Goal: Task Accomplishment & Management: Use online tool/utility

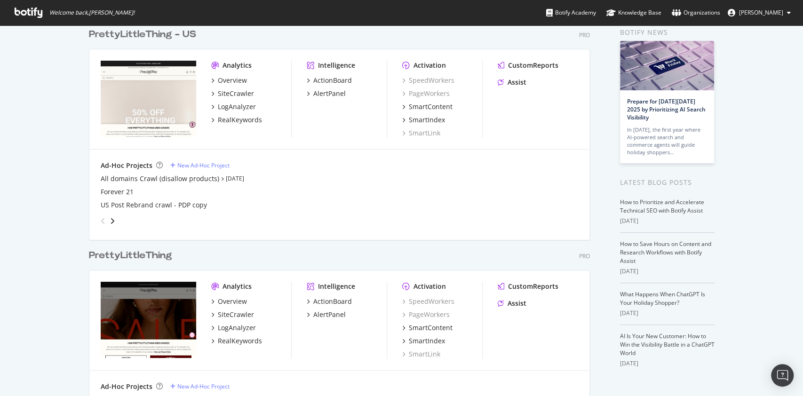
scroll to position [63, 0]
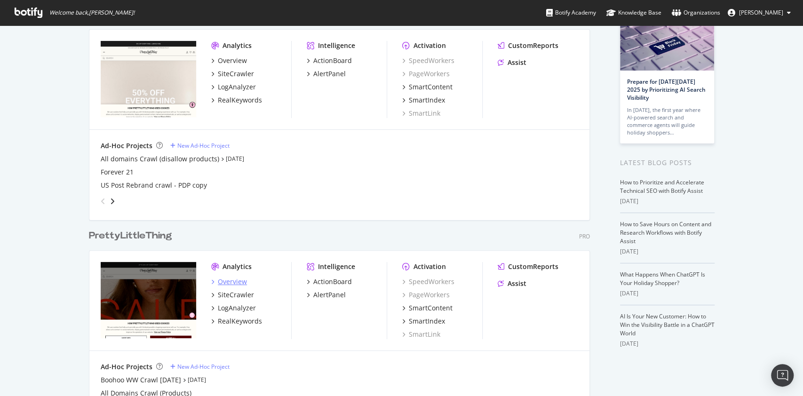
click at [240, 279] on div "Overview" at bounding box center [232, 281] width 29 height 9
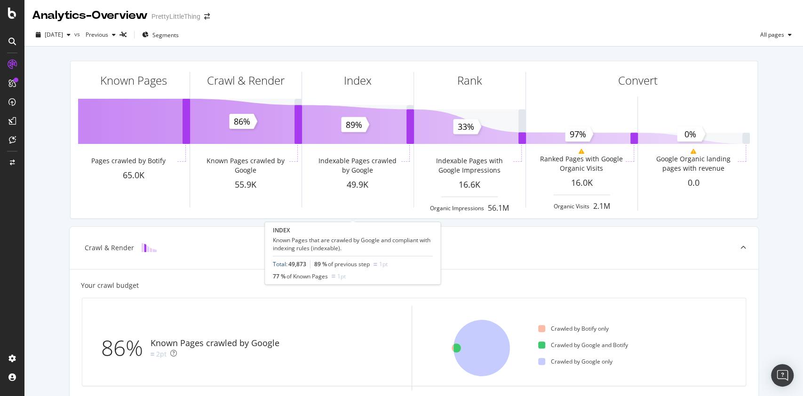
click at [279, 264] on link "Total" at bounding box center [279, 264] width 13 height 8
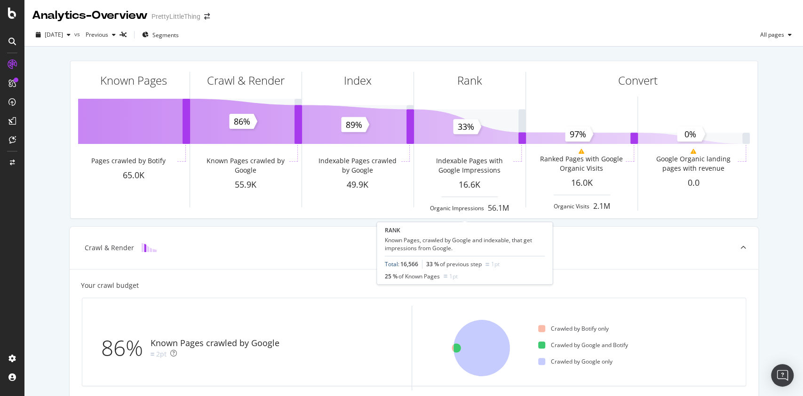
click at [389, 264] on link "Total" at bounding box center [391, 264] width 13 height 8
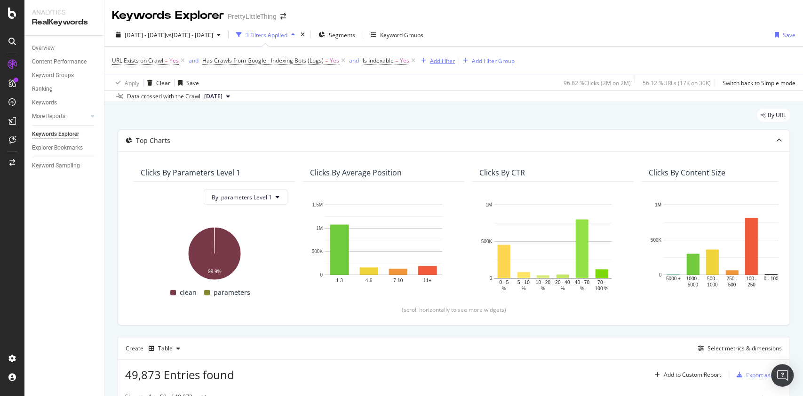
click at [440, 58] on div "Add Filter" at bounding box center [442, 61] width 25 height 8
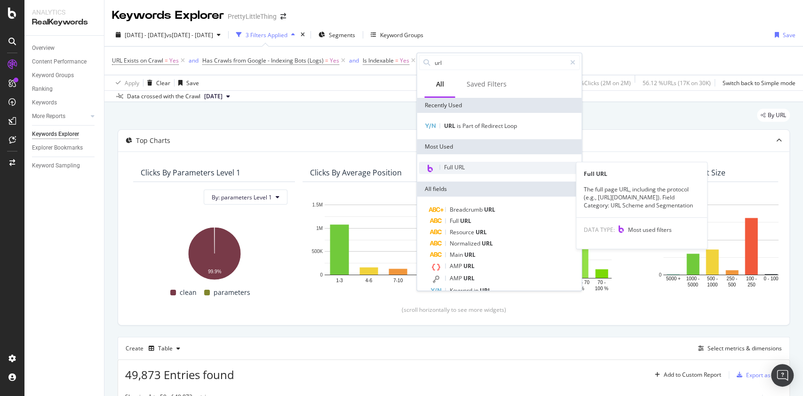
type input "url"
click at [459, 171] on div "Full URL" at bounding box center [498, 168] width 161 height 12
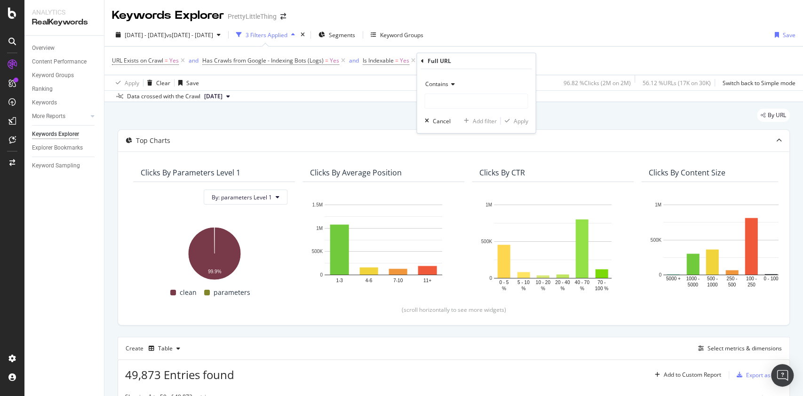
click at [445, 82] on span "Contains" at bounding box center [436, 84] width 23 height 8
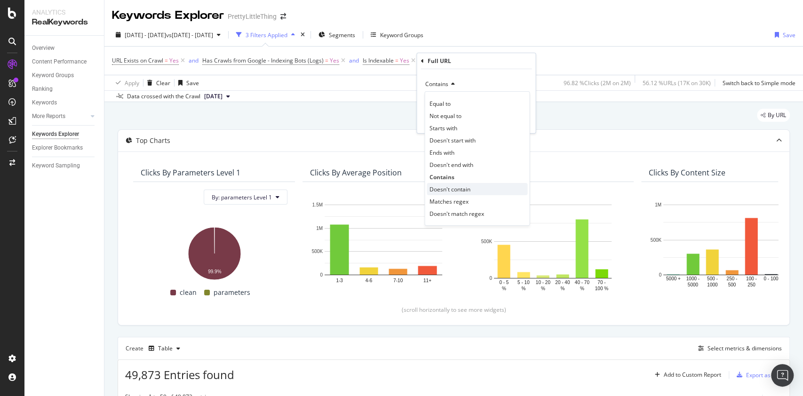
click at [457, 187] on span "Doesn't contain" at bounding box center [449, 189] width 41 height 8
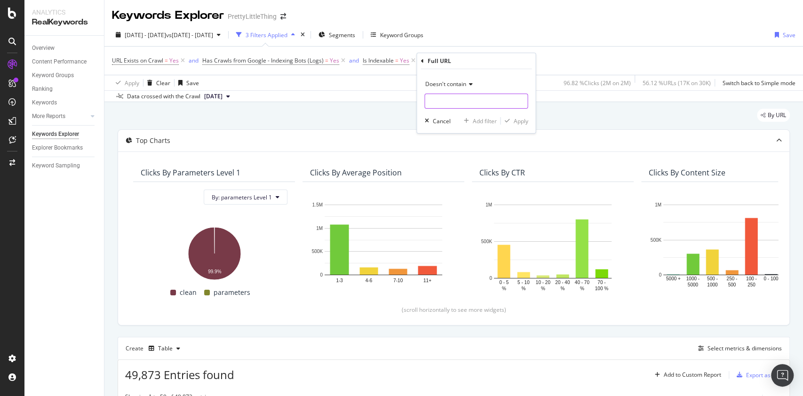
click at [469, 103] on input "text" at bounding box center [476, 101] width 102 height 15
type input "blog"
click at [519, 121] on div "Apply" at bounding box center [520, 121] width 15 height 8
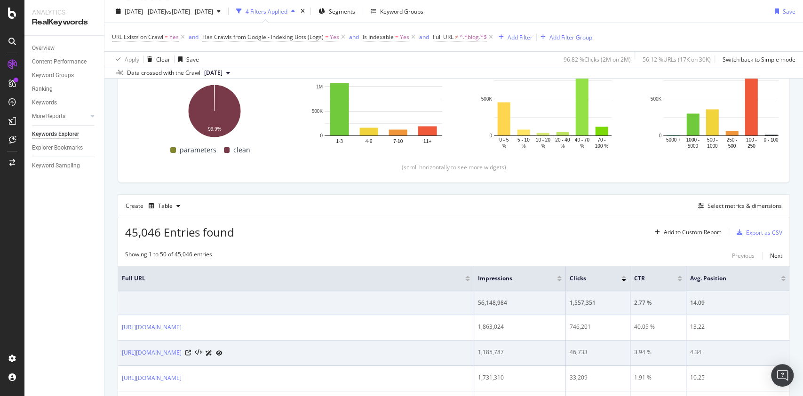
scroll to position [188, 0]
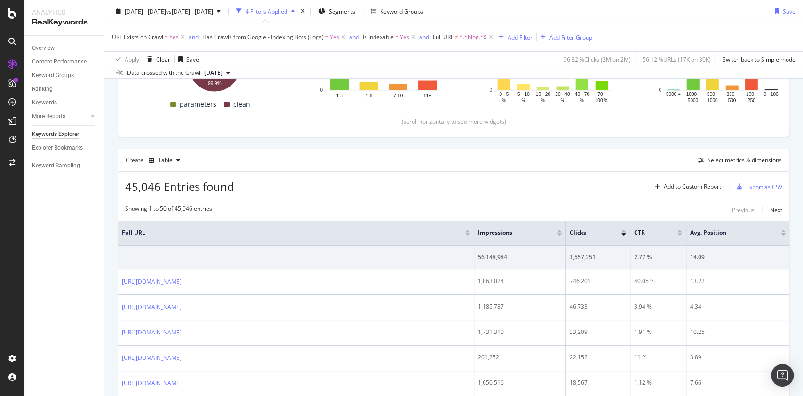
click at [559, 233] on div at bounding box center [559, 234] width 5 height 2
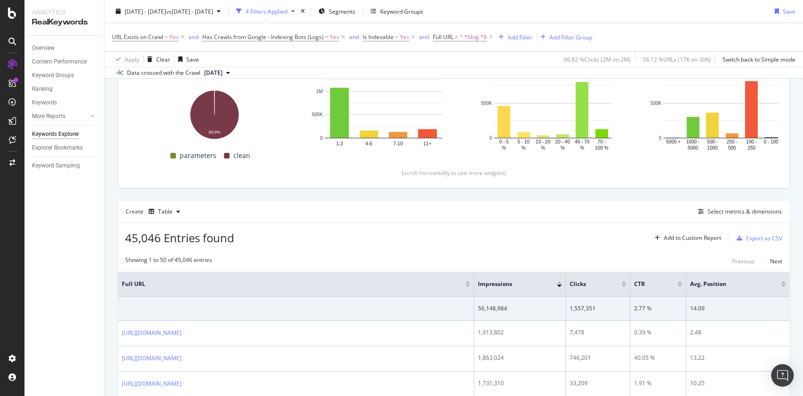
scroll to position [188, 0]
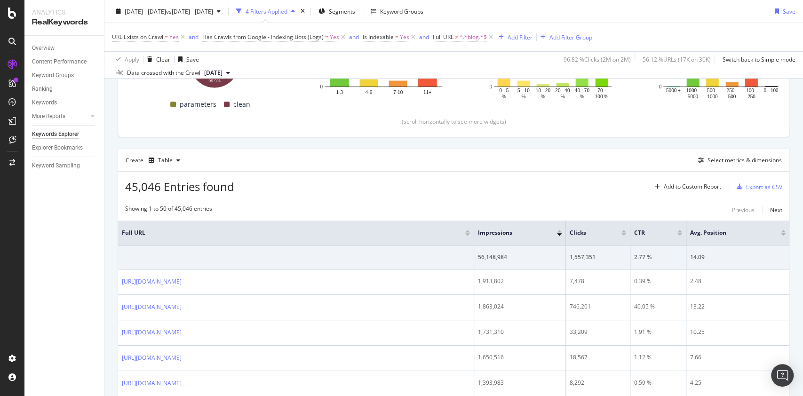
click at [560, 230] on div at bounding box center [559, 231] width 5 height 2
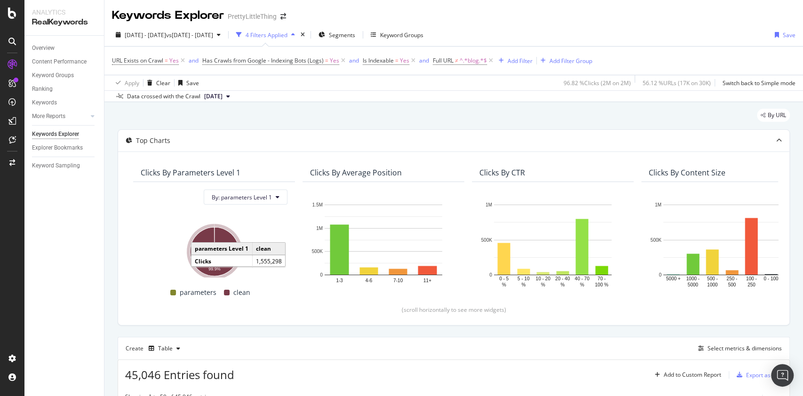
click at [229, 260] on icon "A chart." at bounding box center [214, 251] width 49 height 49
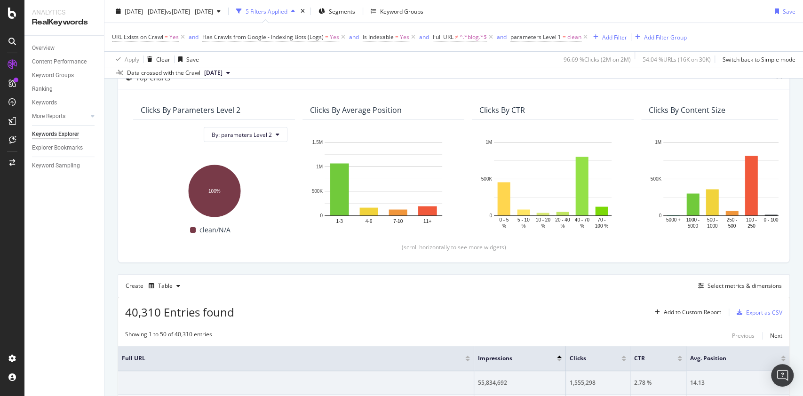
scroll to position [188, 0]
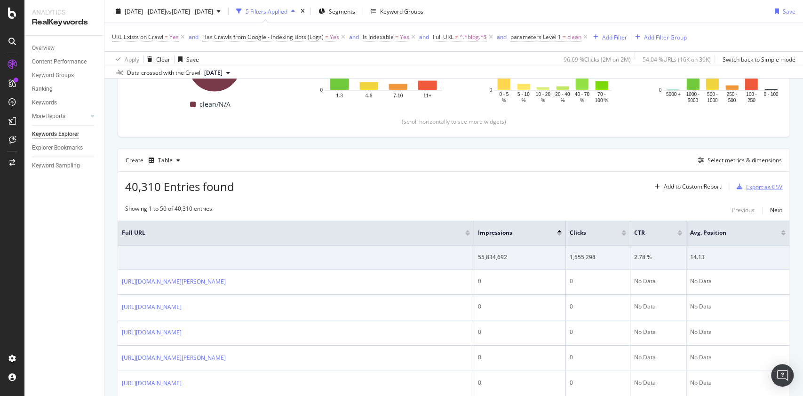
click at [601, 187] on div "Export as CSV" at bounding box center [764, 187] width 36 height 8
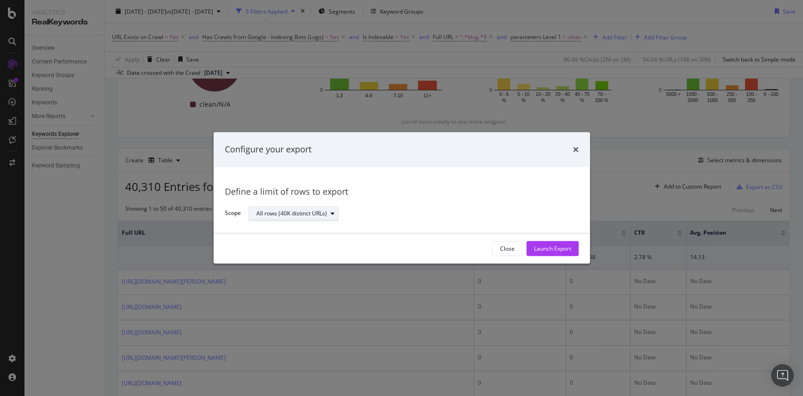
click at [313, 211] on div "All rows (40K distinct URLs)" at bounding box center [291, 214] width 71 height 6
click at [401, 215] on div "All rows (40K distinct URLs)" at bounding box center [409, 213] width 323 height 16
click at [553, 250] on div "Launch Export" at bounding box center [552, 248] width 37 height 8
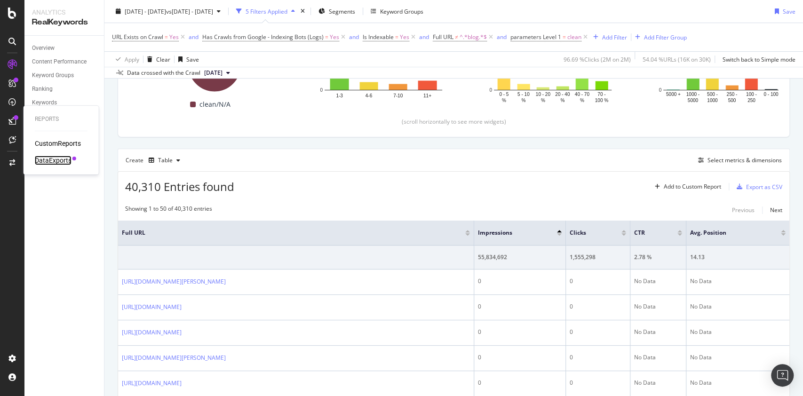
click at [50, 161] on div "DataExports" at bounding box center [53, 160] width 37 height 9
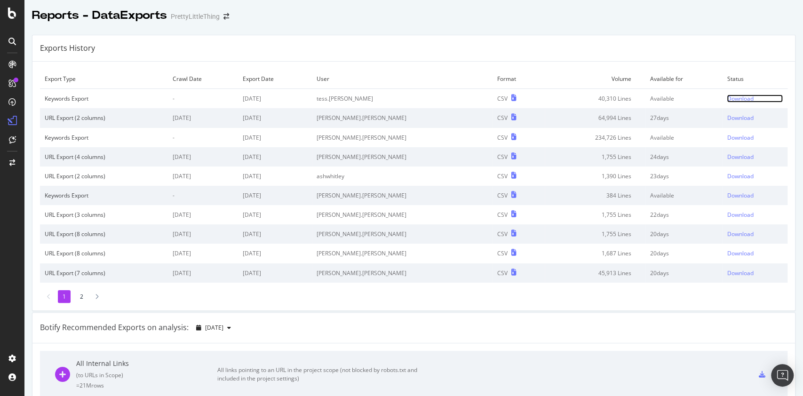
click at [601, 95] on div "Download" at bounding box center [739, 98] width 26 height 8
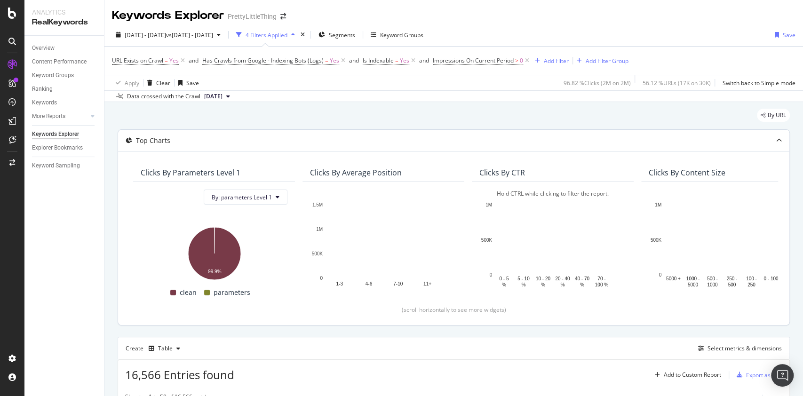
scroll to position [251, 0]
